Goal: Information Seeking & Learning: Stay updated

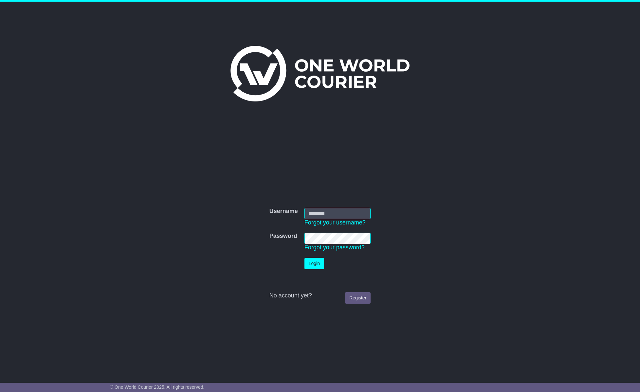
type input "**********"
click at [316, 262] on button "Login" at bounding box center [314, 263] width 20 height 11
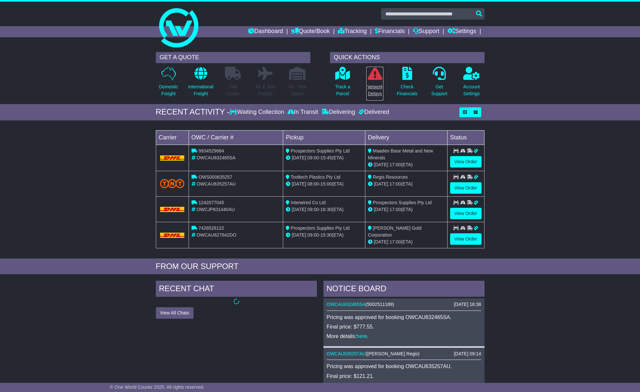
click at [378, 89] on p "Network Delays" at bounding box center [374, 90] width 17 height 14
